Goal: Book appointment/travel/reservation

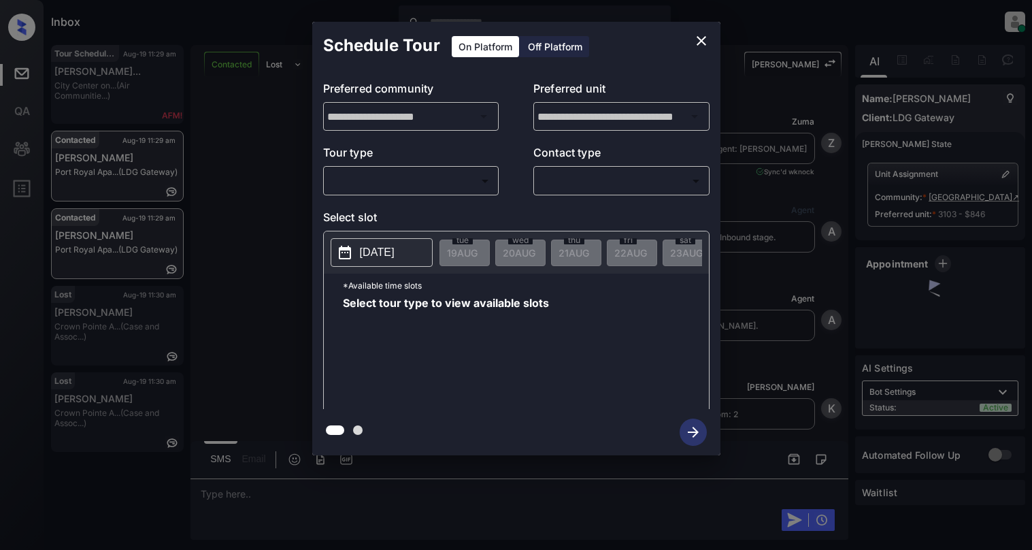
click at [397, 174] on body "Inbox Cynthia Montañez Online Set yourself offline Set yourself on break Profil…" at bounding box center [516, 275] width 1032 height 550
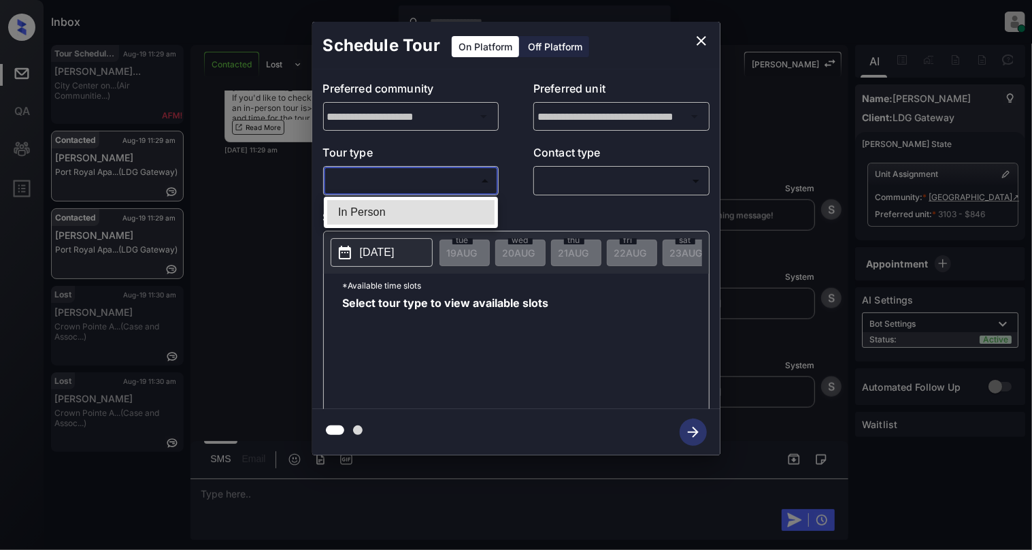
click at [393, 210] on li "In Person" at bounding box center [410, 212] width 167 height 25
type input "********"
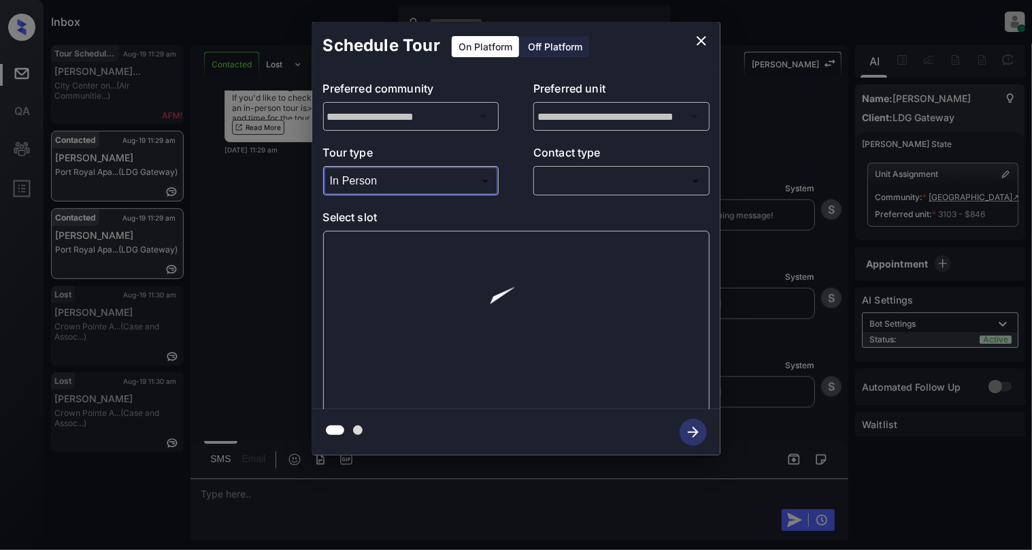
click at [573, 178] on body "Inbox Cynthia Montañez Online Set yourself offline Set yourself on break Profil…" at bounding box center [516, 275] width 1032 height 550
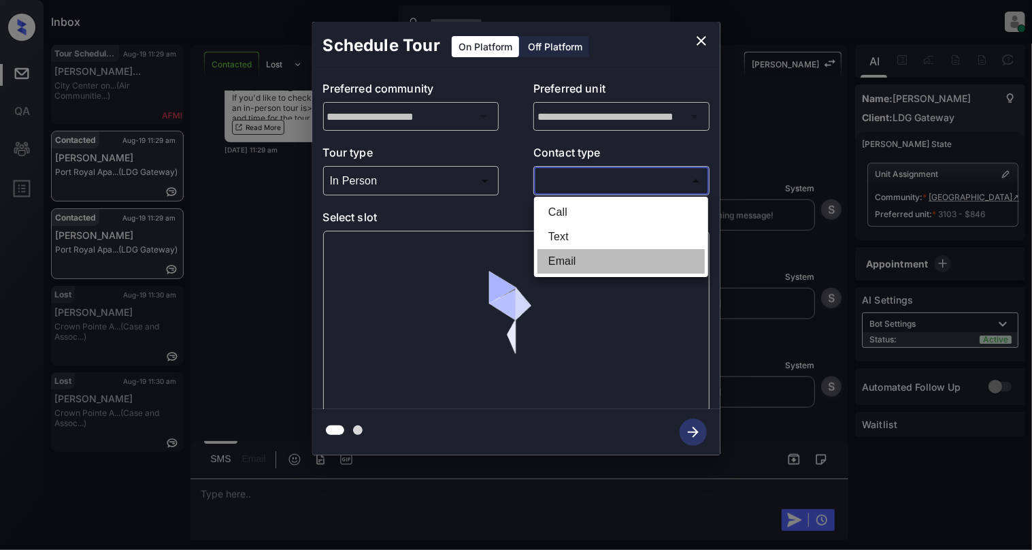
click at [574, 265] on li "Email" at bounding box center [621, 261] width 167 height 25
type input "*****"
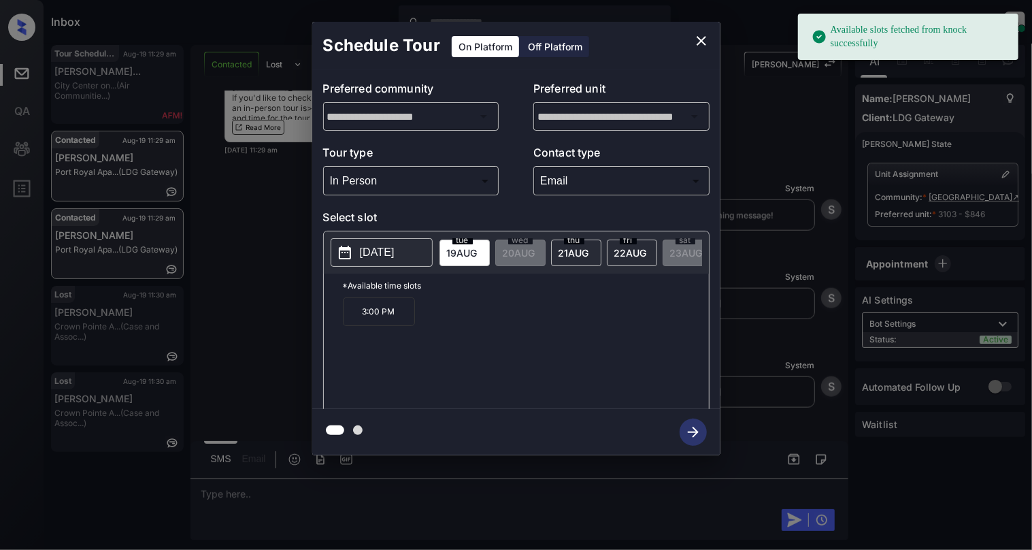
click at [395, 251] on p "2025-08-19" at bounding box center [377, 252] width 35 height 16
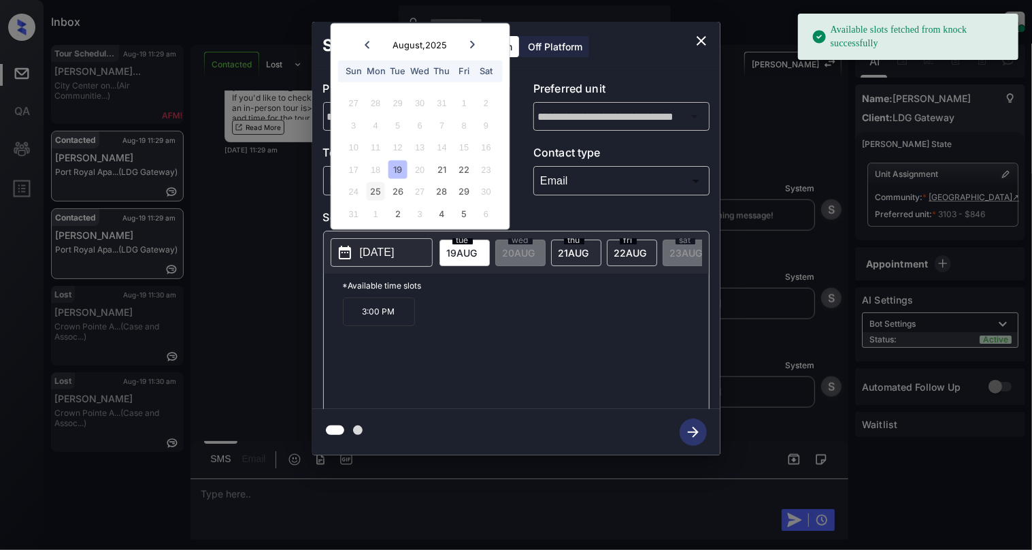
click at [376, 192] on div "25" at bounding box center [376, 191] width 18 height 18
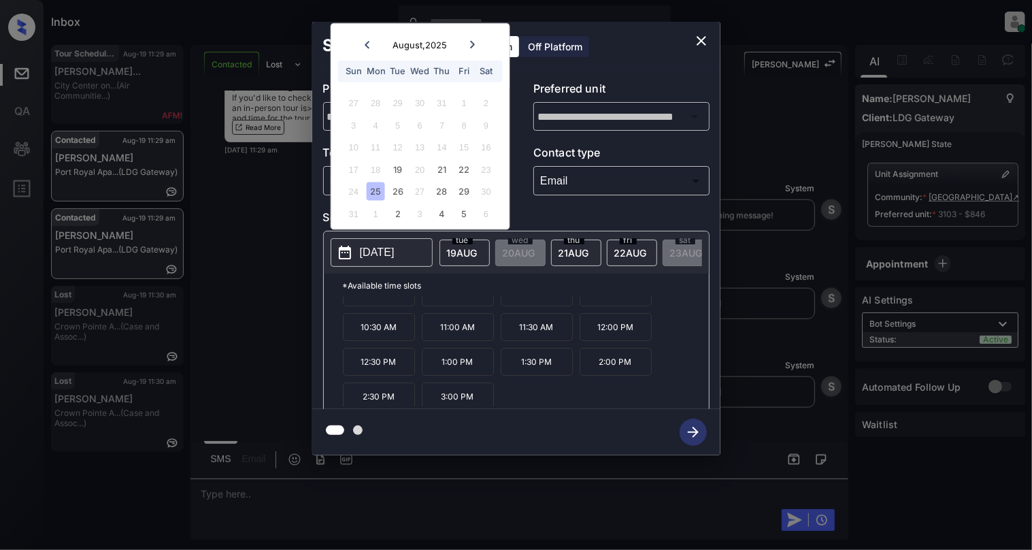
scroll to position [25, 0]
click at [388, 404] on p "2:30 PM" at bounding box center [379, 392] width 72 height 28
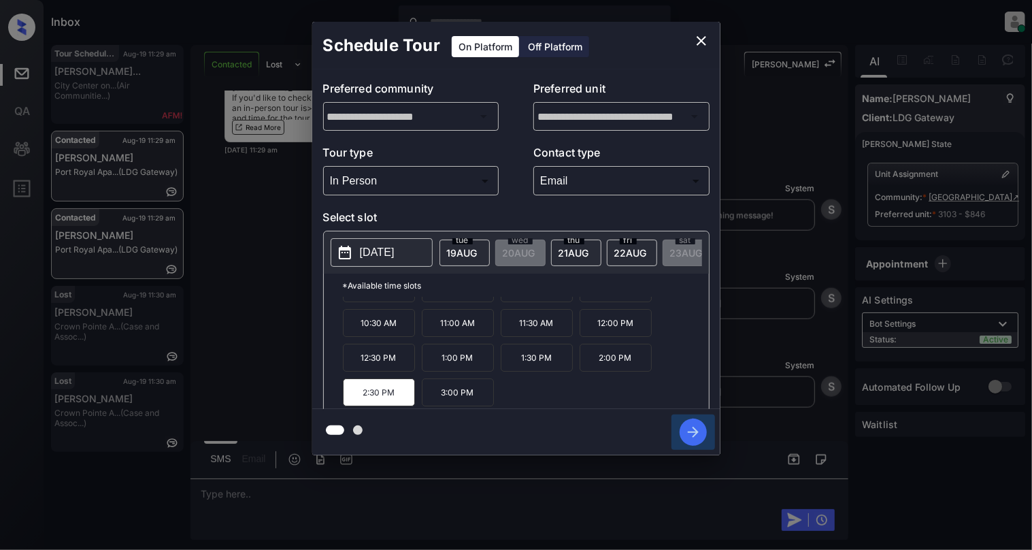
click at [685, 429] on icon "button" at bounding box center [693, 432] width 27 height 27
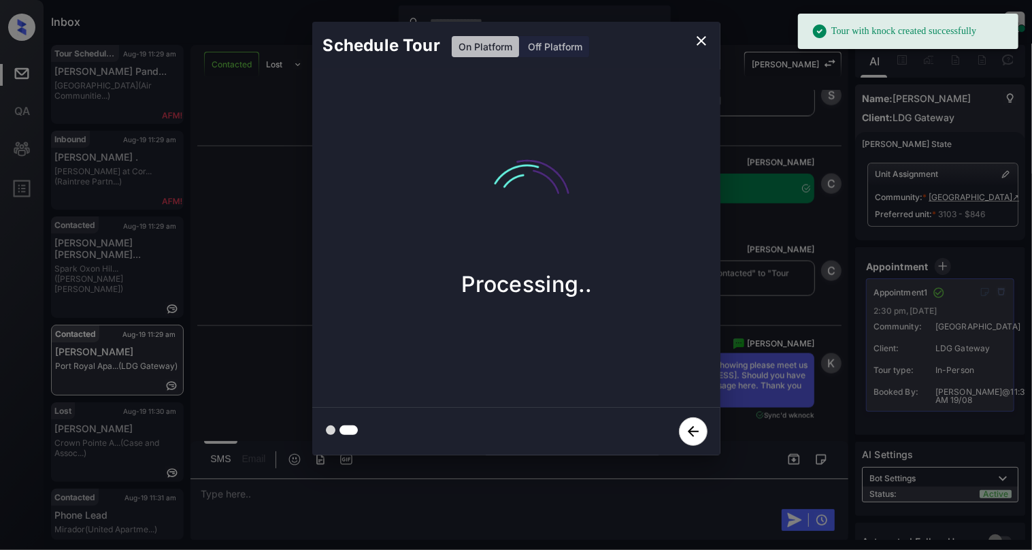
scroll to position [1283, 0]
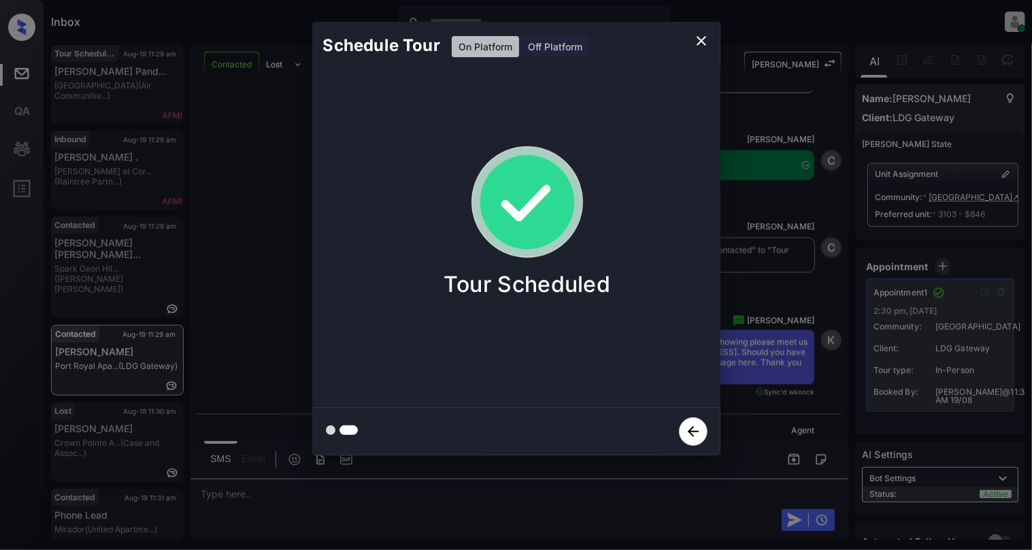
click at [694, 46] on icon "close" at bounding box center [702, 41] width 16 height 16
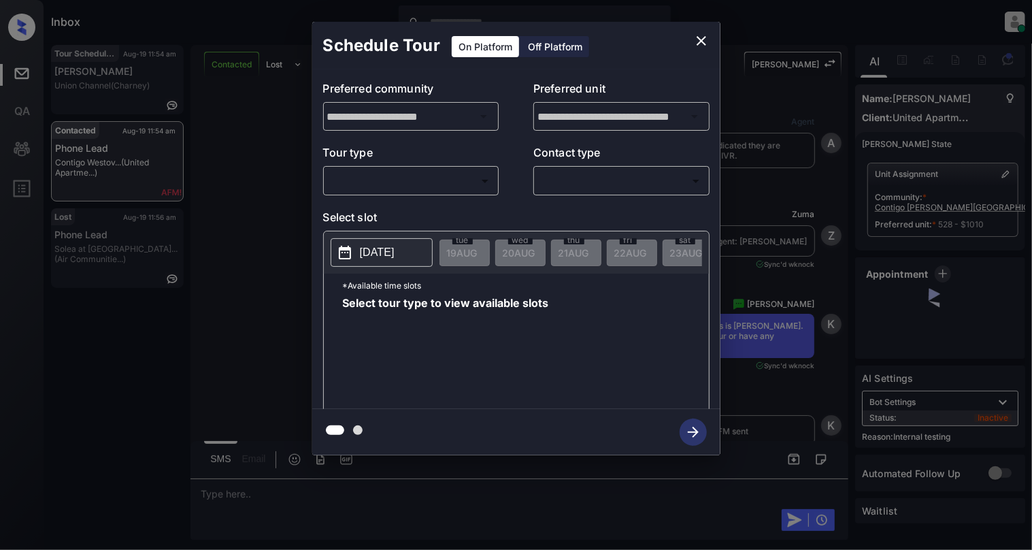
scroll to position [4493, 0]
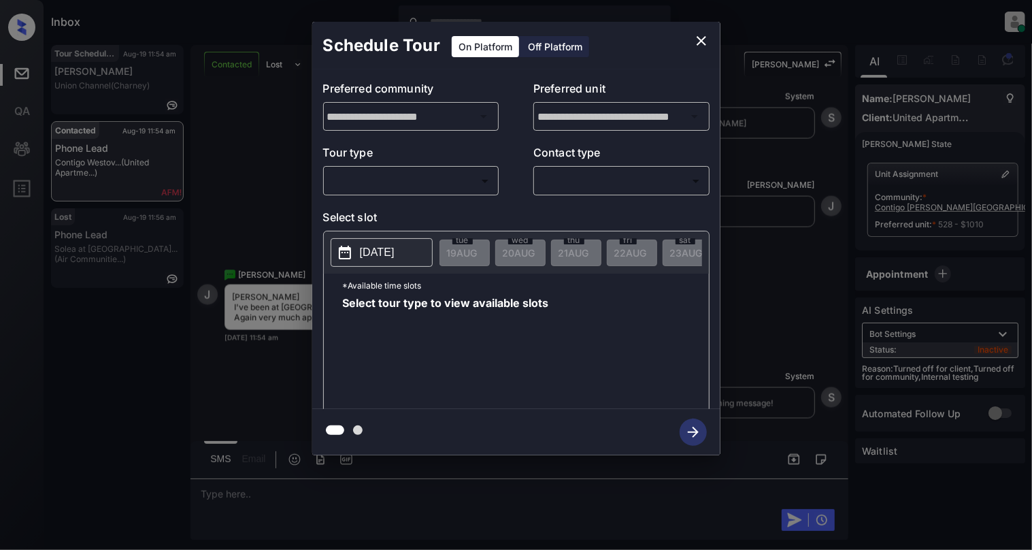
click at [348, 192] on body "Inbox Cynthia Montañez Online Set yourself offline Set yourself on break Profil…" at bounding box center [516, 275] width 1032 height 550
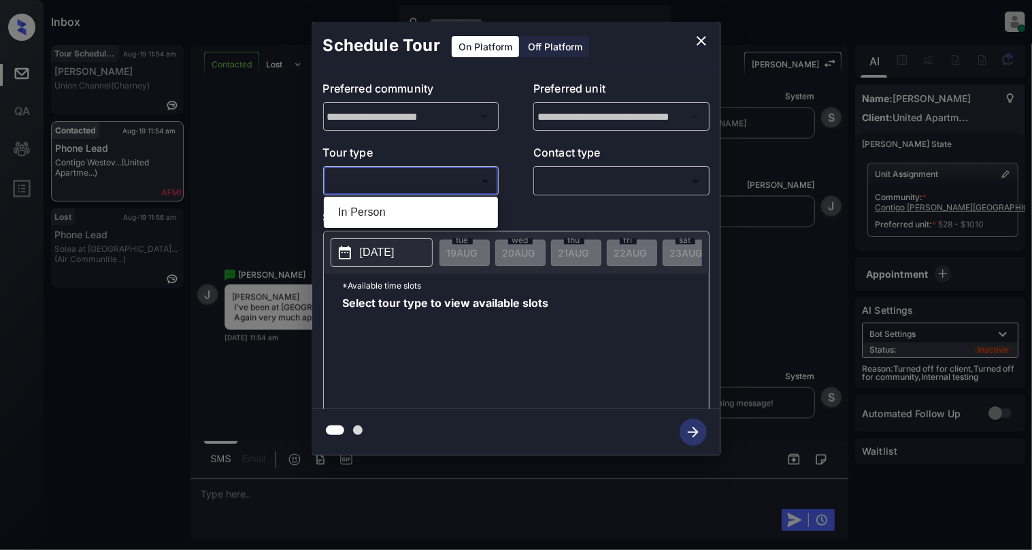
click at [361, 213] on li "In Person" at bounding box center [410, 212] width 167 height 25
type input "********"
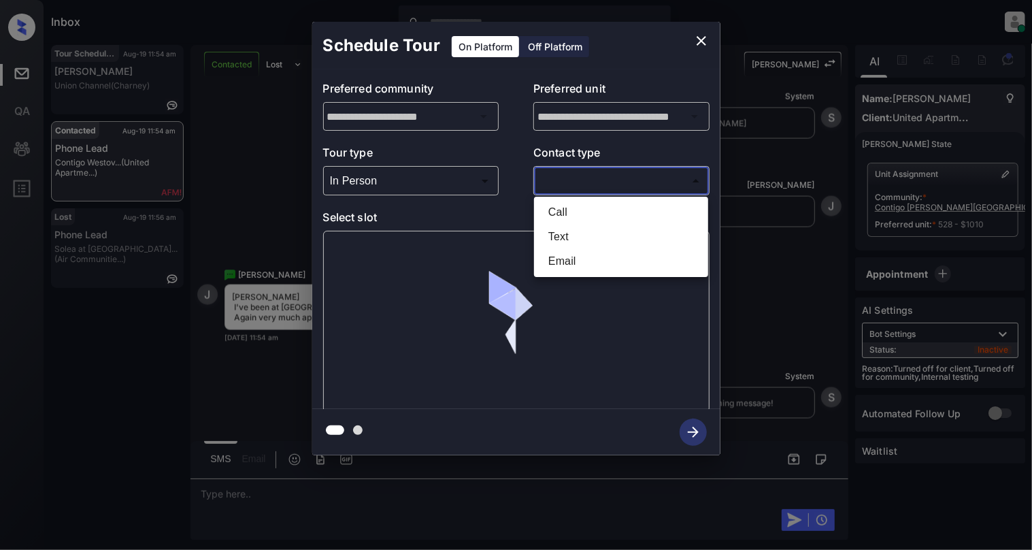
click at [649, 181] on body "Inbox Cynthia Montañez Online Set yourself offline Set yourself on break Profil…" at bounding box center [516, 275] width 1032 height 550
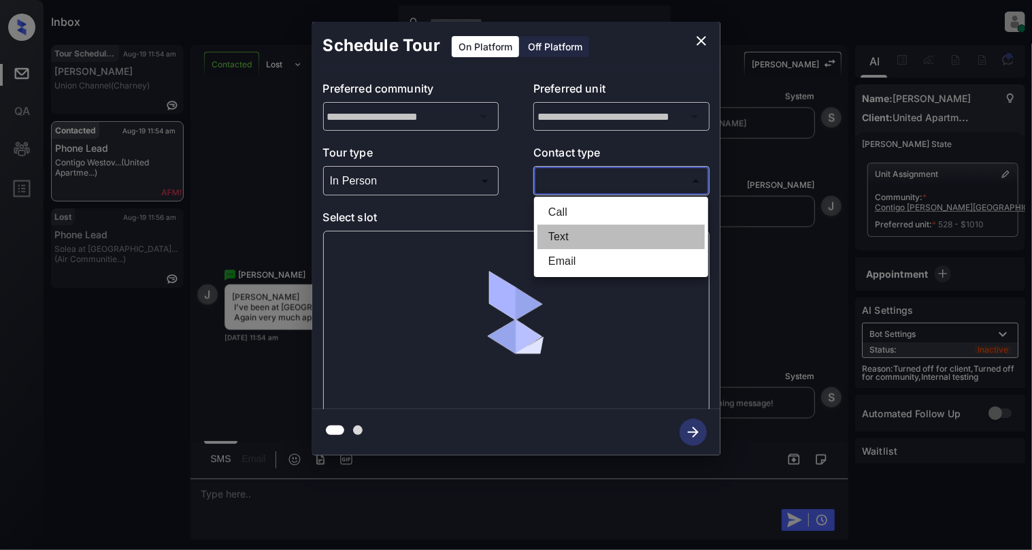
click at [578, 240] on li "Text" at bounding box center [621, 237] width 167 height 25
type input "****"
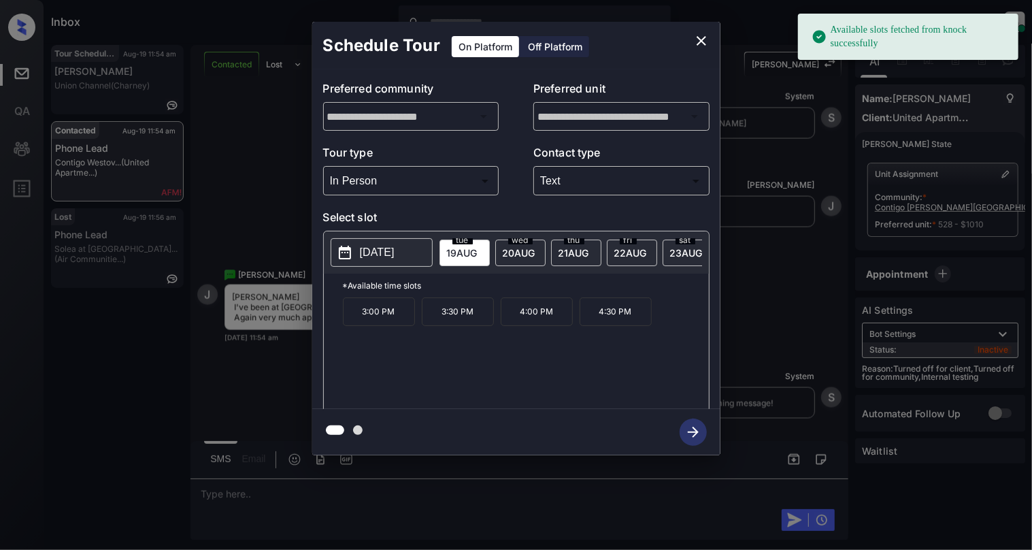
click at [355, 254] on button "2025-08-19" at bounding box center [382, 252] width 102 height 29
click at [360, 312] on p "3:00 PM" at bounding box center [379, 311] width 72 height 29
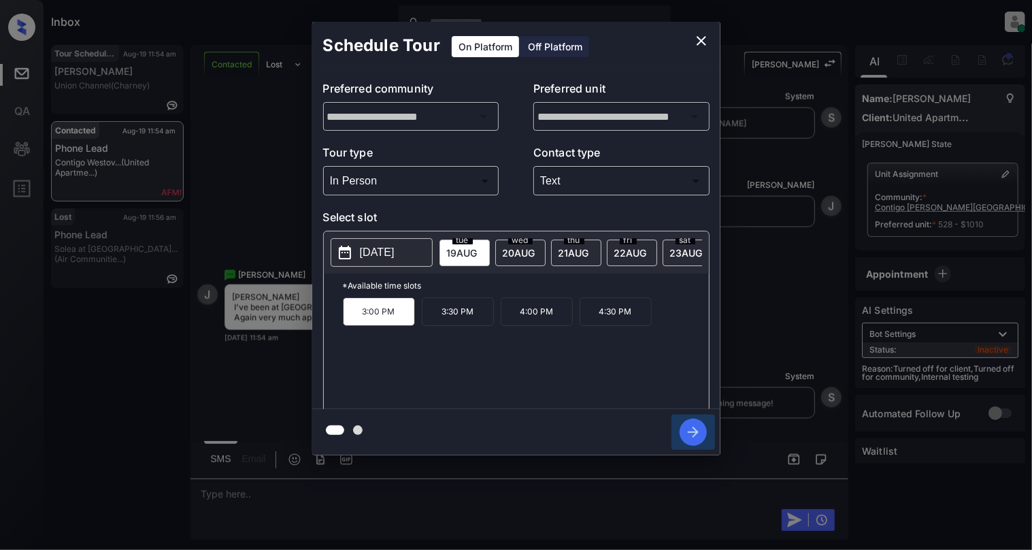
click at [697, 431] on icon "button" at bounding box center [693, 432] width 11 height 11
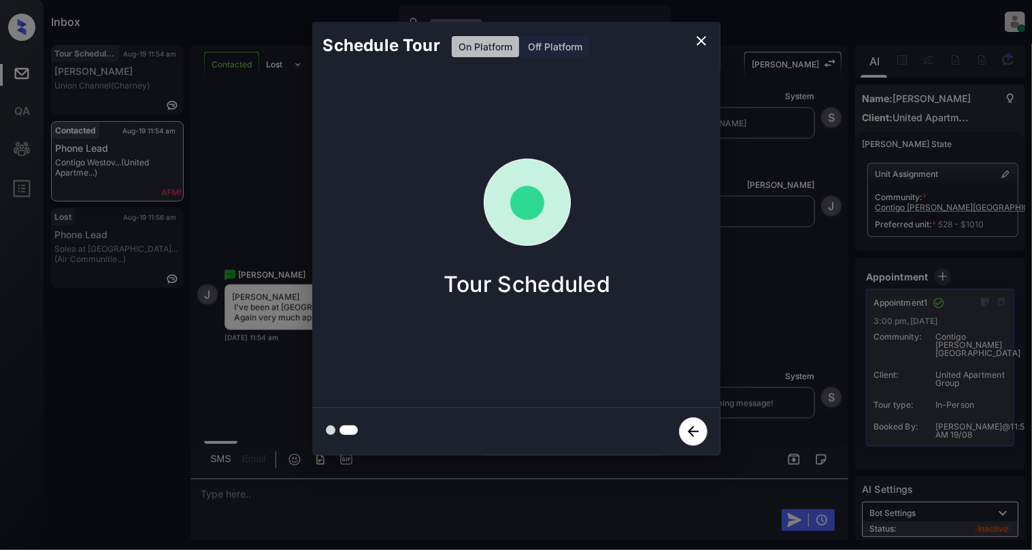
click at [704, 37] on icon "close" at bounding box center [702, 41] width 16 height 16
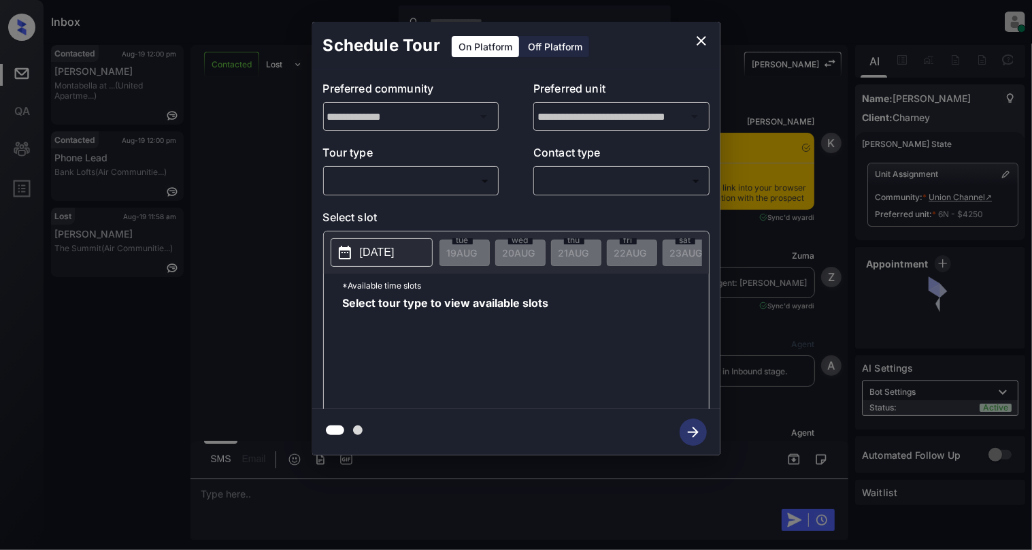
scroll to position [2369, 0]
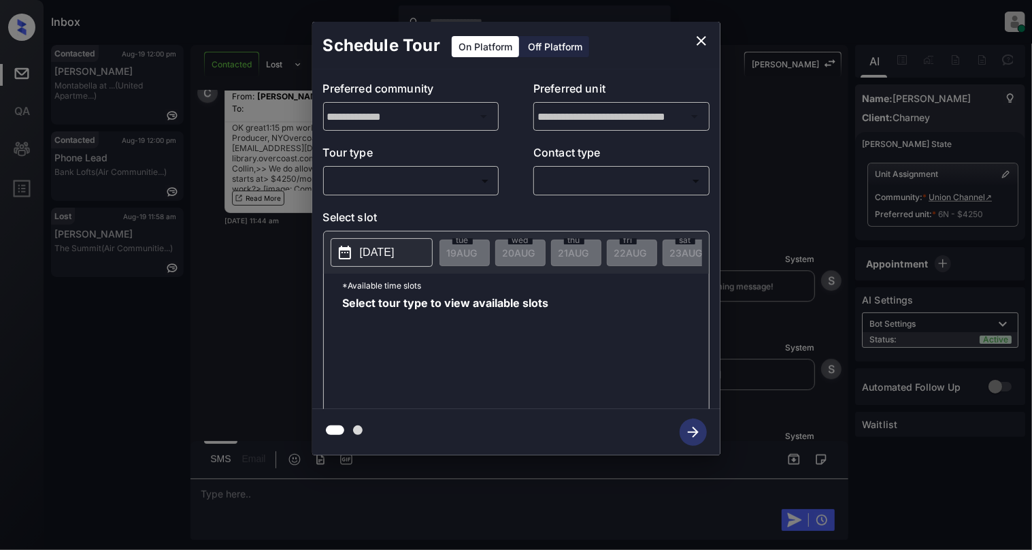
click at [395, 186] on body "Inbox Cynthia Montañez Online Set yourself offline Set yourself on break Profil…" at bounding box center [516, 275] width 1032 height 550
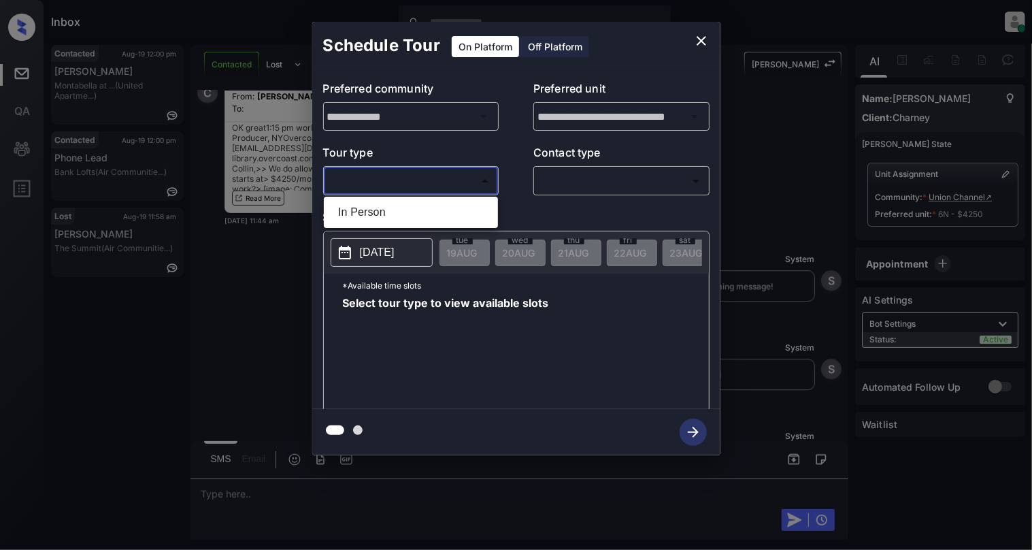
click at [388, 216] on li "In Person" at bounding box center [410, 212] width 167 height 25
type input "********"
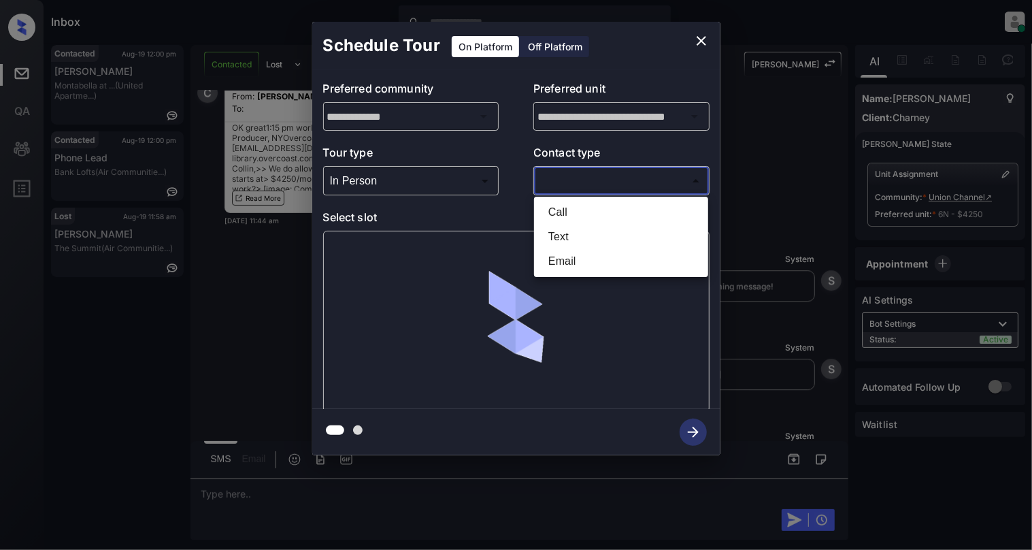
click at [652, 176] on body "Inbox Cynthia Montañez Online Set yourself offline Set yourself on break Profil…" at bounding box center [516, 275] width 1032 height 550
click at [559, 270] on li "Email" at bounding box center [621, 261] width 167 height 25
type input "*****"
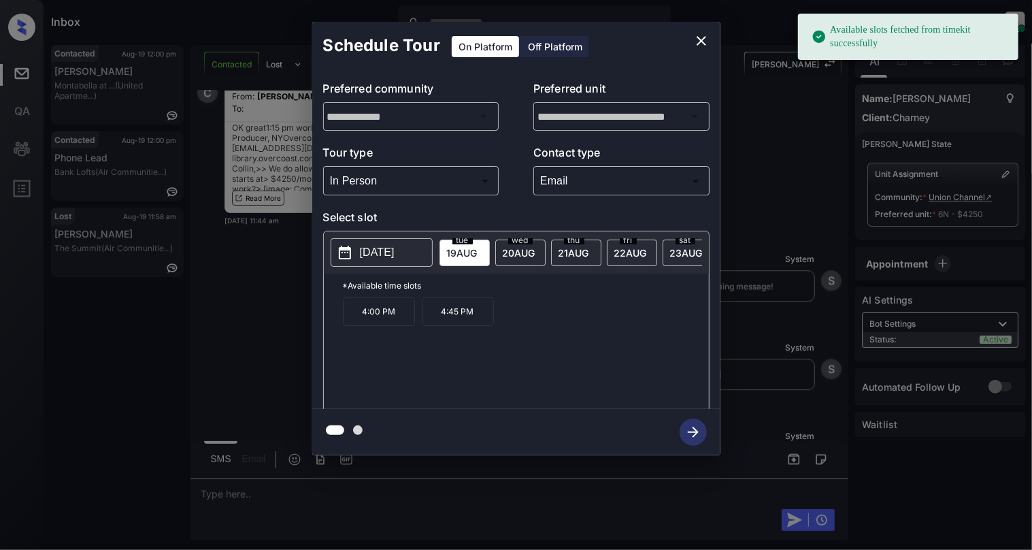
click at [368, 261] on p "2025-08-19" at bounding box center [377, 252] width 35 height 16
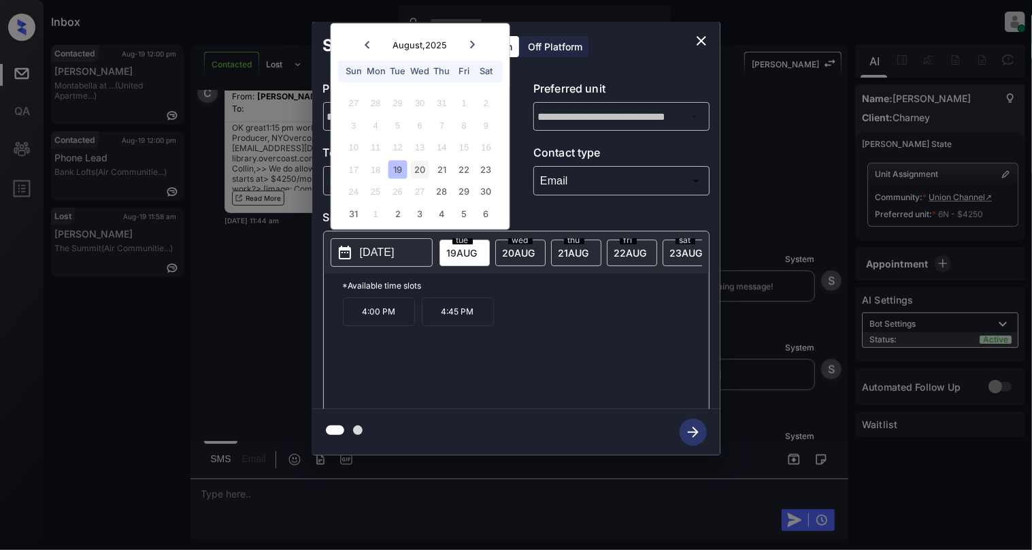
click at [426, 170] on div "20" at bounding box center [420, 169] width 18 height 18
click at [621, 324] on p "1:15 PM" at bounding box center [616, 311] width 72 height 29
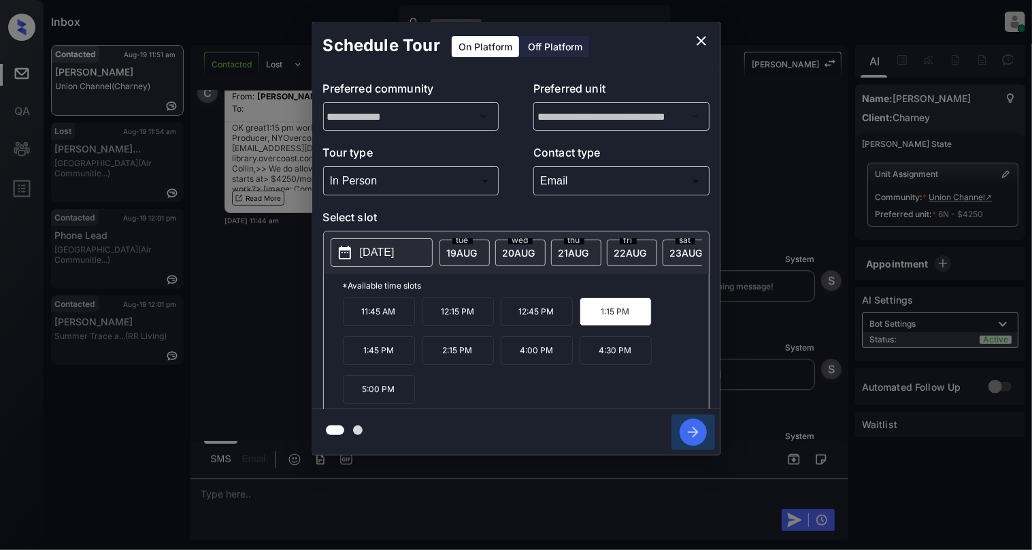
click at [686, 431] on icon "button" at bounding box center [693, 432] width 27 height 27
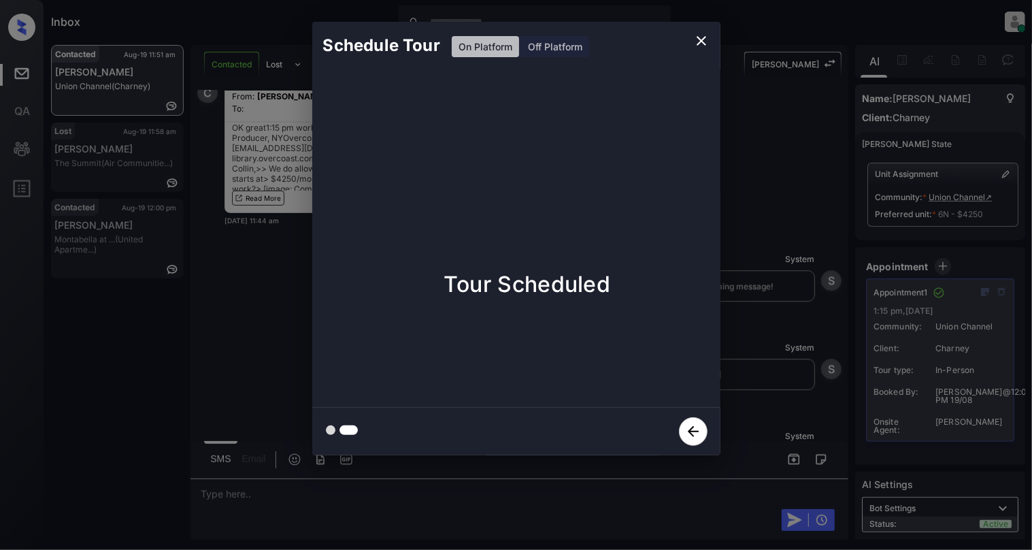
click at [696, 42] on icon "close" at bounding box center [702, 41] width 16 height 16
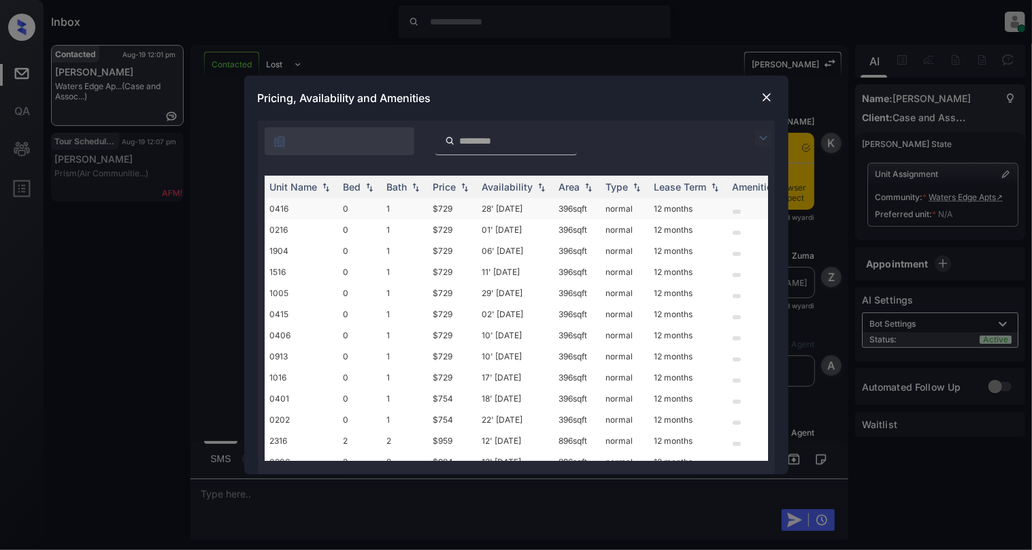
click at [279, 206] on td "0416" at bounding box center [302, 208] width 74 height 21
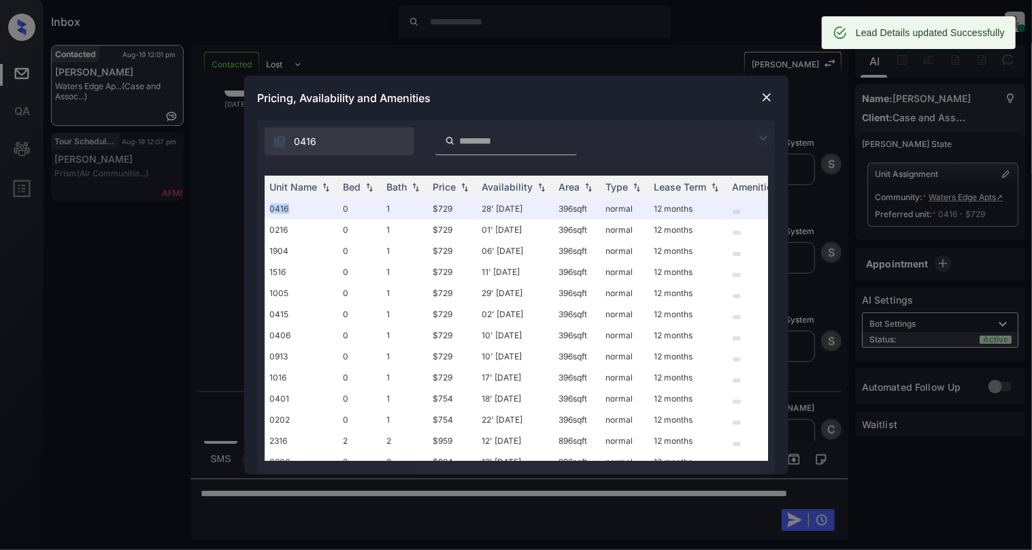
scroll to position [1015, 0]
click at [761, 95] on img at bounding box center [767, 98] width 14 height 14
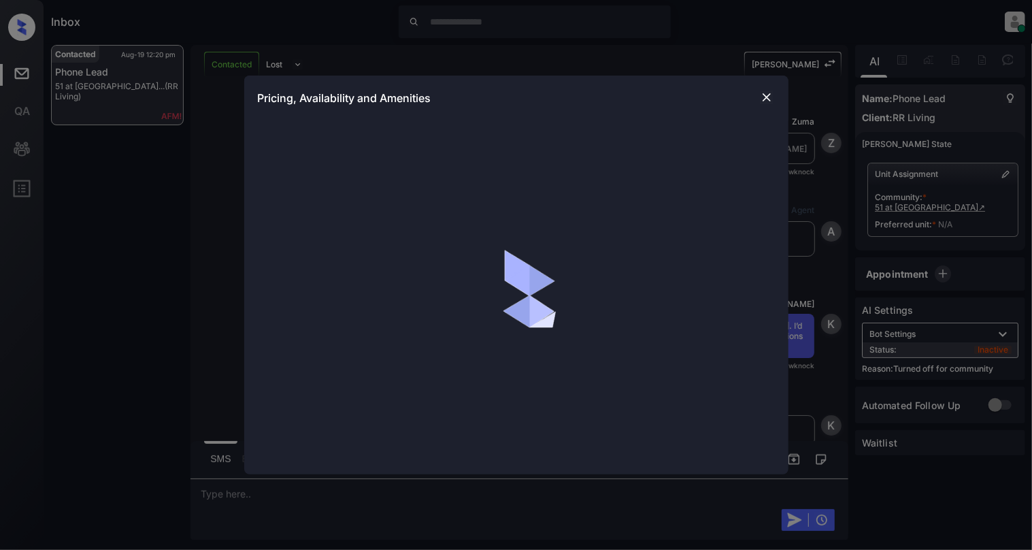
scroll to position [703, 0]
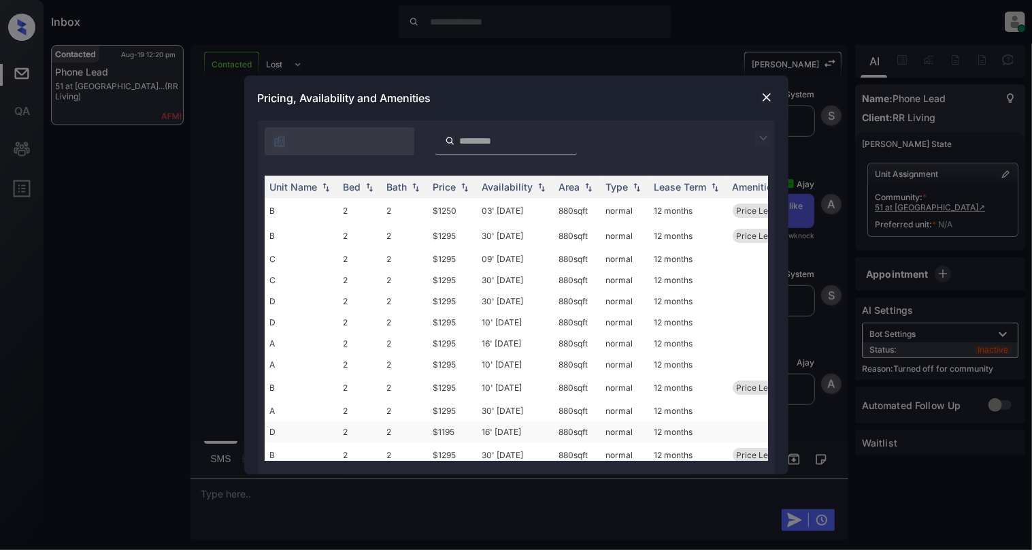
click at [280, 431] on td "D" at bounding box center [302, 431] width 74 height 21
